Goal: Transaction & Acquisition: Purchase product/service

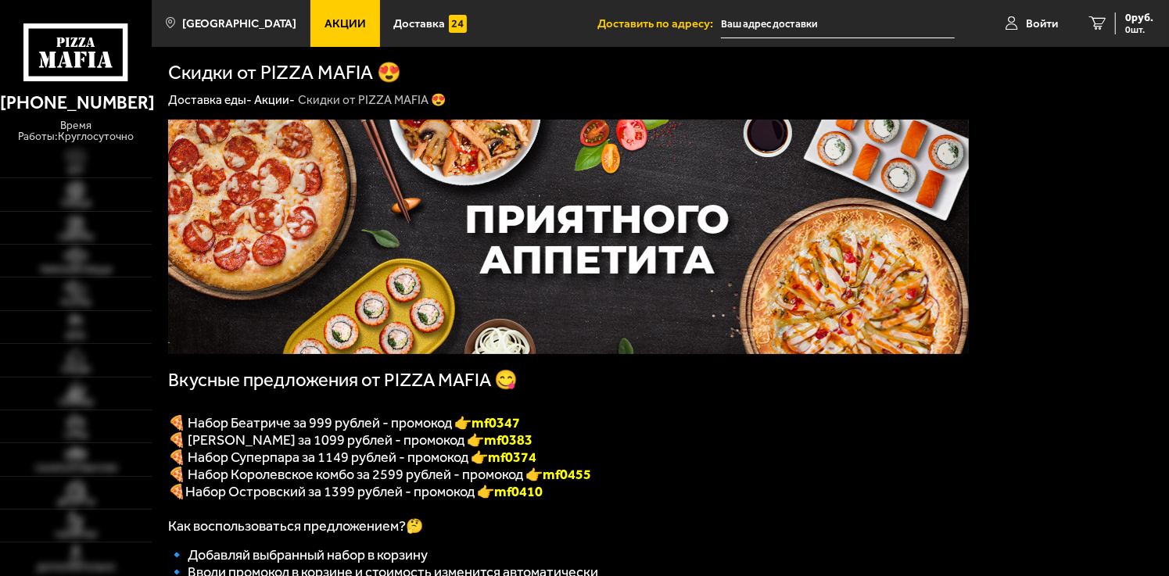
type input "[STREET_ADDRESS]"
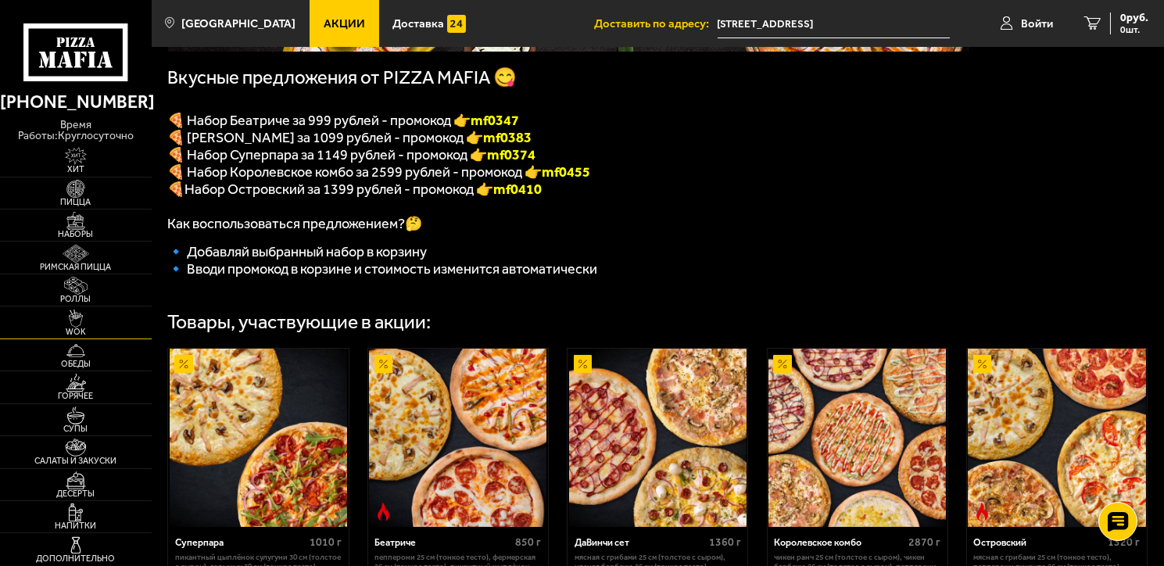
scroll to position [313, 0]
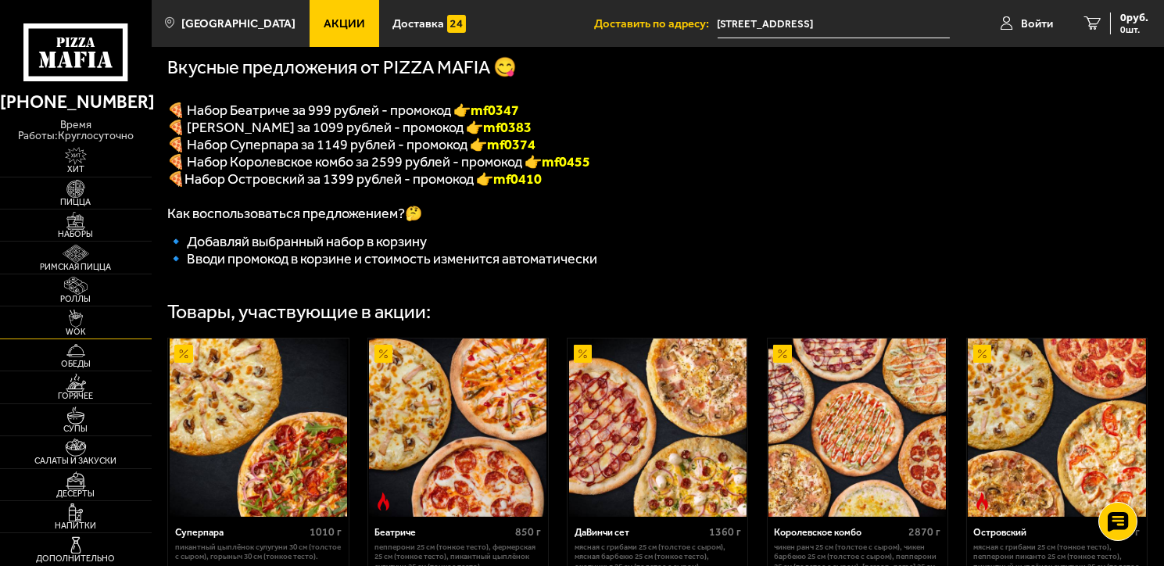
click at [38, 328] on span "WOK" at bounding box center [76, 332] width 152 height 9
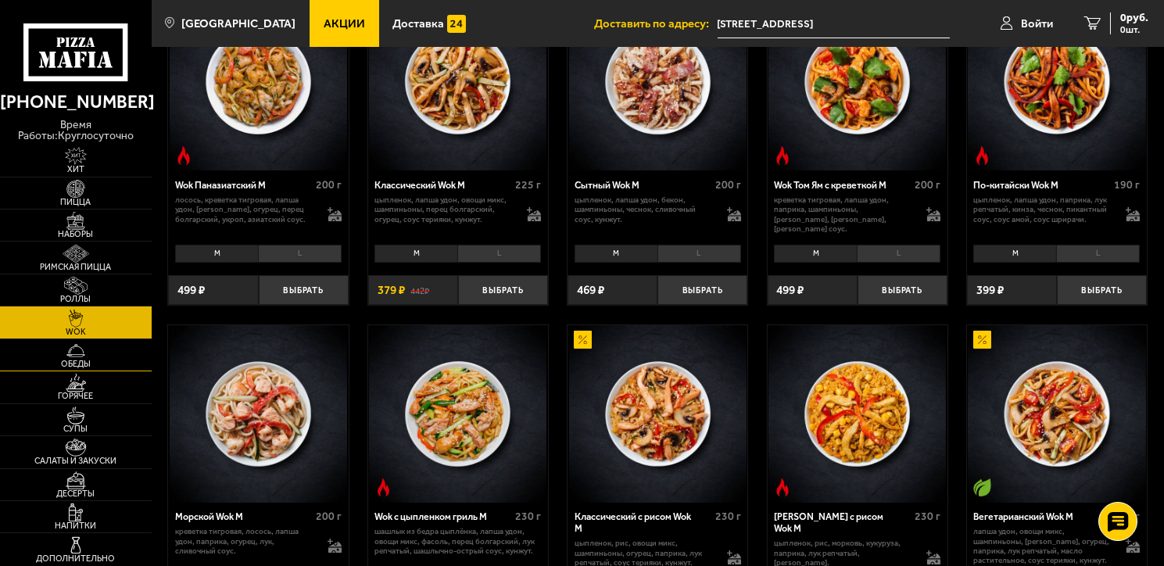
scroll to position [235, 0]
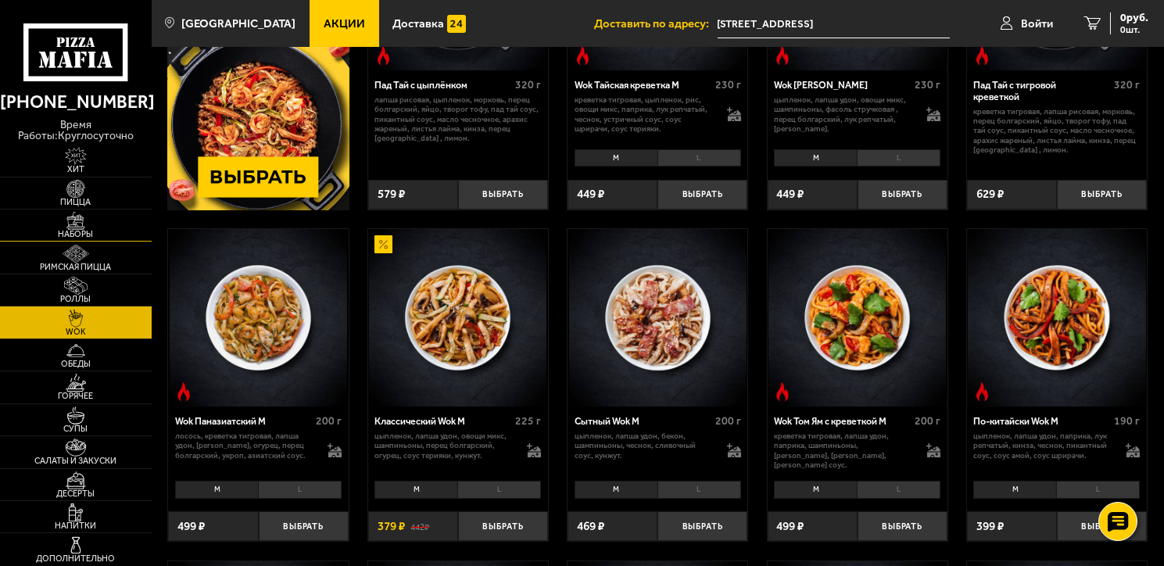
click at [80, 223] on img at bounding box center [75, 221] width 47 height 18
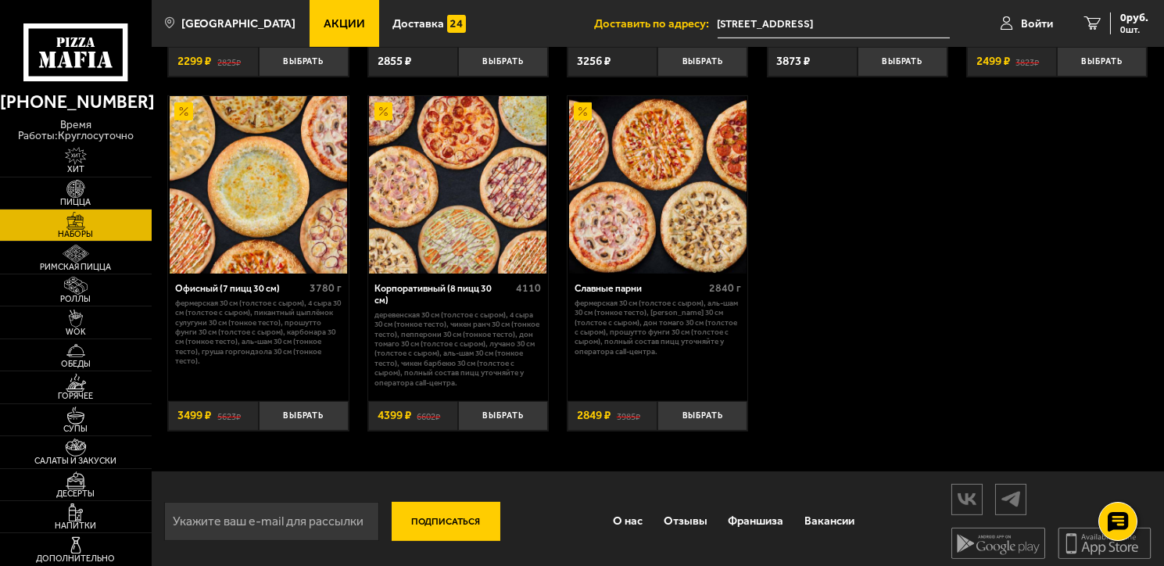
scroll to position [1932, 0]
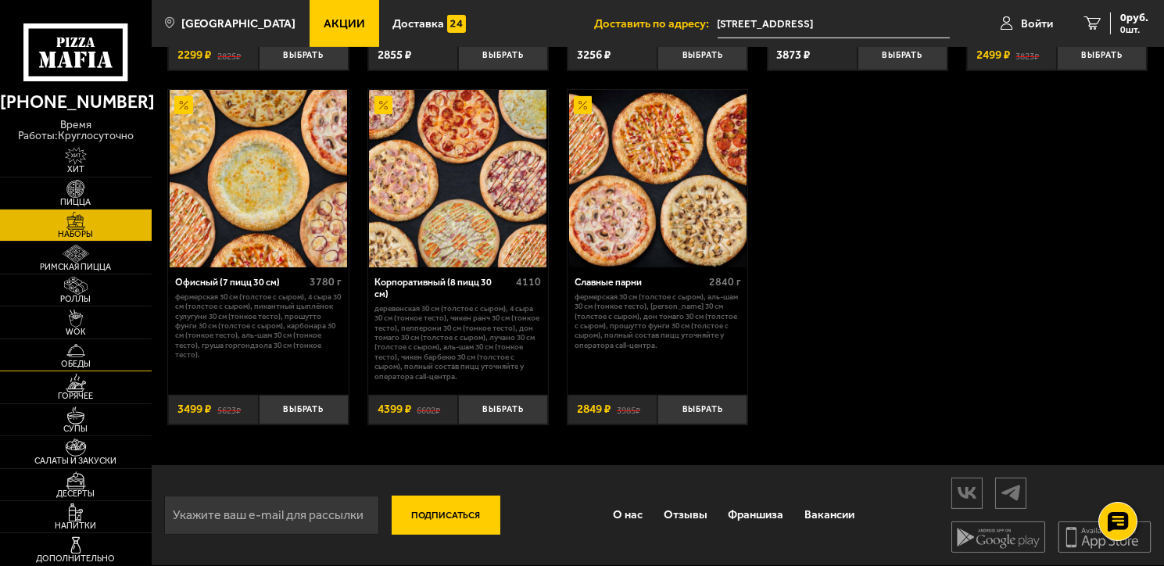
click at [80, 360] on span "Обеды" at bounding box center [76, 364] width 152 height 9
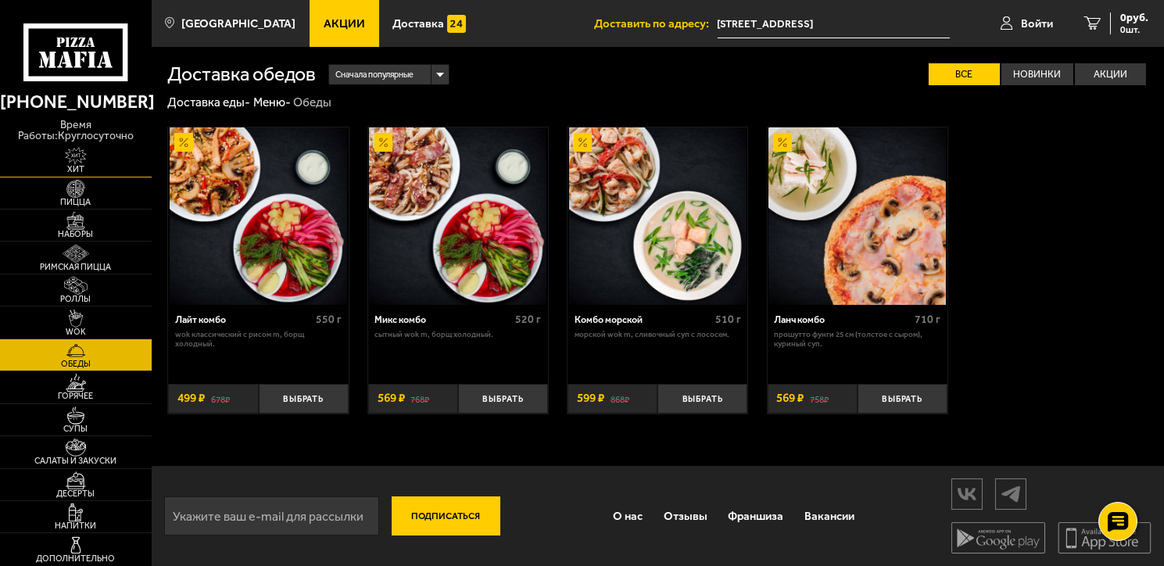
click at [70, 155] on img at bounding box center [75, 156] width 47 height 18
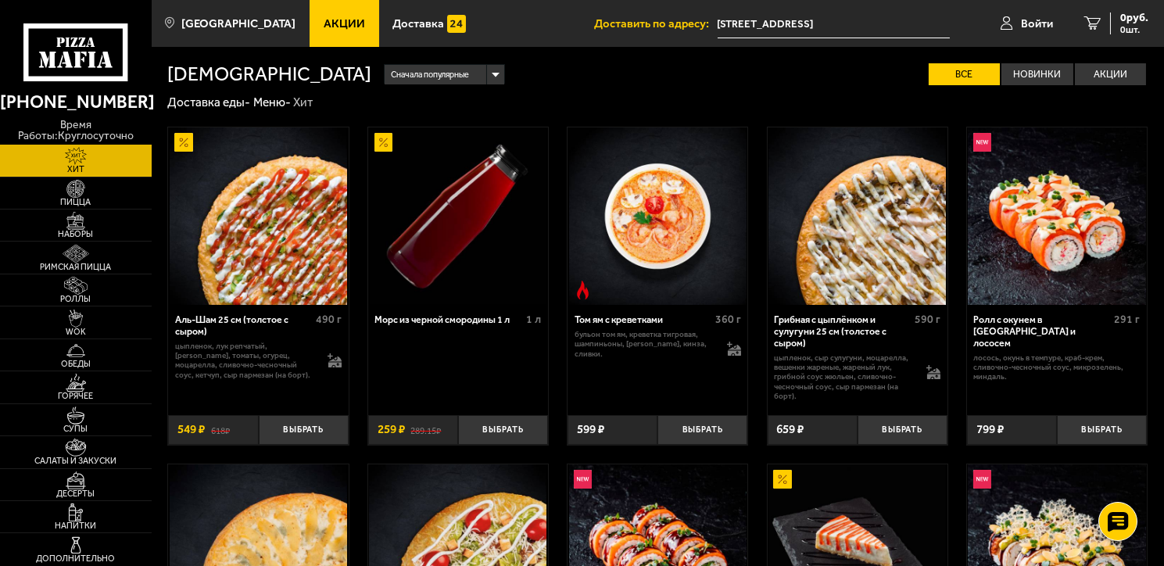
drag, startPoint x: 507, startPoint y: 418, endPoint x: 613, endPoint y: 418, distance: 105.6
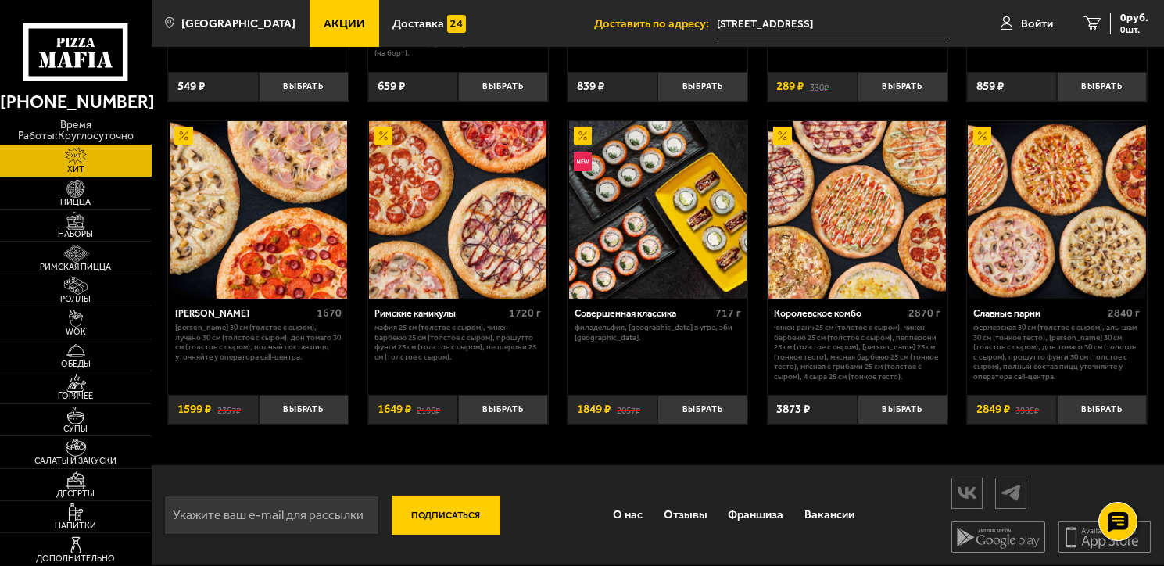
scroll to position [670, 0]
